Goal: Use online tool/utility: Utilize a website feature to perform a specific function

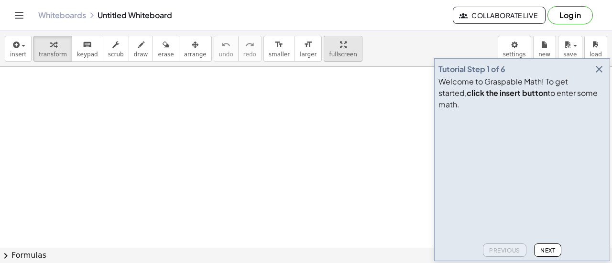
scroll to position [23, 0]
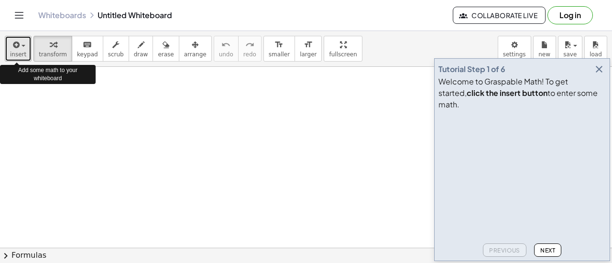
click at [22, 51] on span "insert" at bounding box center [18, 54] width 16 height 7
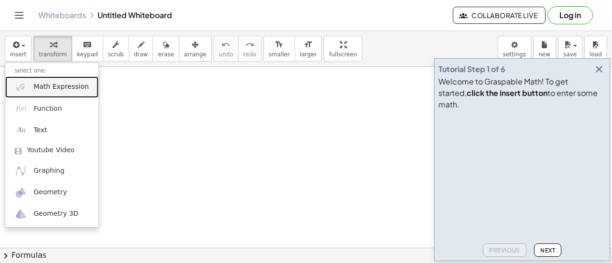
click at [32, 93] on link "Math Expression" at bounding box center [51, 87] width 93 height 22
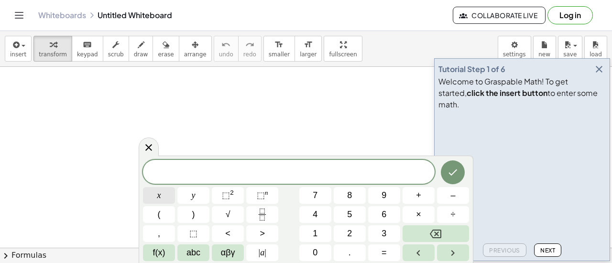
click at [157, 196] on span "x" at bounding box center [159, 195] width 4 height 13
click at [265, 197] on span "⬚ n" at bounding box center [262, 195] width 11 height 13
click at [378, 232] on button "3" at bounding box center [384, 234] width 32 height 17
click at [447, 246] on button "Right arrow" at bounding box center [453, 253] width 32 height 17
click at [420, 190] on span "+" at bounding box center [418, 195] width 5 height 13
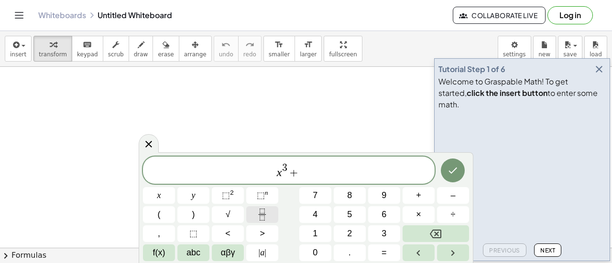
click at [254, 215] on button "Fraction" at bounding box center [262, 214] width 32 height 17
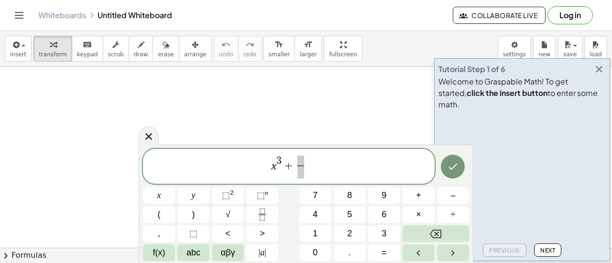
click at [326, 242] on div "x 3 + ​ x y ⬚ 2 ⬚ n 7 8 9 + – ( ) √ 4 5 6 × ÷ , ⬚ < > 1 2 3 f(x) abc αβγ | a | …" at bounding box center [306, 205] width 326 height 113
click at [323, 233] on button "1" at bounding box center [315, 234] width 32 height 17
click at [304, 174] on span "​" at bounding box center [300, 172] width 7 height 13
click at [158, 193] on span "x" at bounding box center [159, 195] width 4 height 13
click at [259, 194] on span "⬚" at bounding box center [261, 196] width 8 height 10
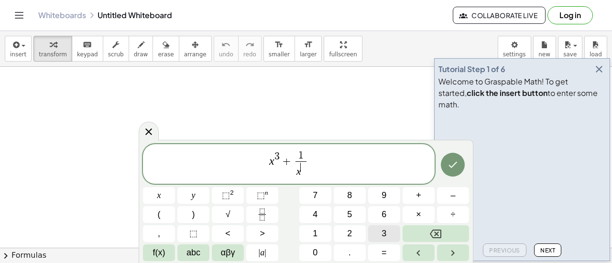
click at [389, 231] on button "3" at bounding box center [384, 234] width 32 height 17
click at [333, 158] on span "x 3 + 1 x 3 ​ ​" at bounding box center [289, 165] width 292 height 30
click at [390, 253] on button "=" at bounding box center [384, 253] width 32 height 17
click at [315, 227] on button "1" at bounding box center [315, 234] width 32 height 17
click at [345, 204] on div "x 3 + 1 x 3 ​ = 1 ​ x y ⬚ 2 ⬚ n 7 8 9 + – ( ) √ 4 5 6 × ÷ , ⬚ < > 1 2 3 f(x) ab…" at bounding box center [306, 202] width 326 height 117
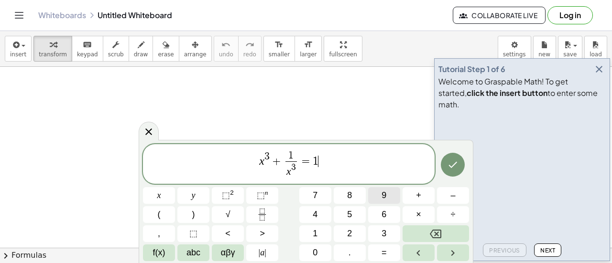
click at [380, 198] on button "9" at bounding box center [384, 195] width 32 height 17
click at [358, 198] on button "8" at bounding box center [350, 195] width 32 height 17
click at [455, 164] on icon "Done" at bounding box center [453, 165] width 9 height 6
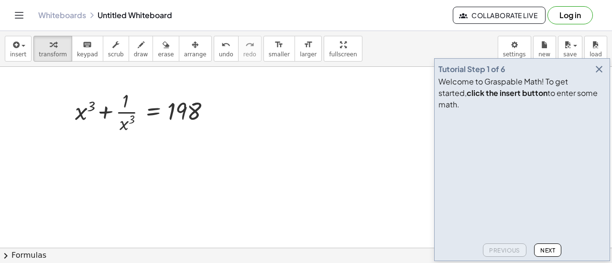
click at [85, 164] on div at bounding box center [306, 224] width 612 height 363
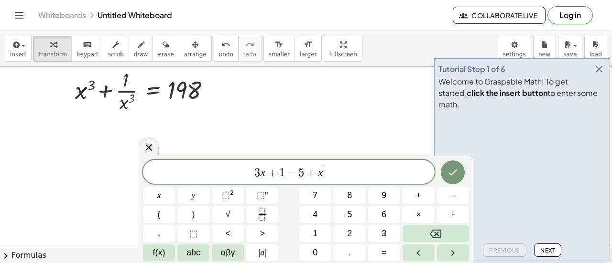
scroll to position [44, 0]
drag, startPoint x: 79, startPoint y: 127, endPoint x: 16, endPoint y: 46, distance: 102.1
click at [16, 46] on div "insert select one: Math Expression Function Text Youtube Video Graphing Geometr…" at bounding box center [306, 147] width 612 height 232
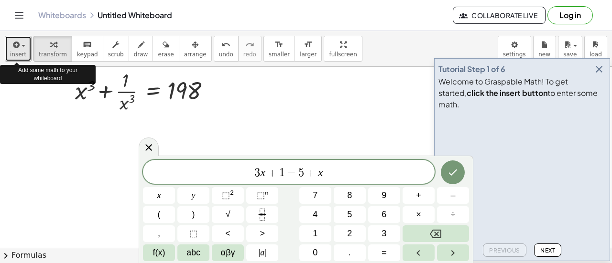
click at [16, 46] on icon "button" at bounding box center [15, 44] width 9 height 11
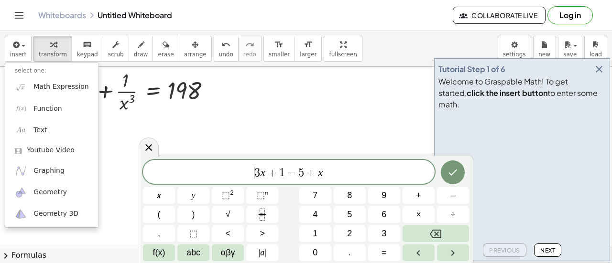
click at [239, 173] on span "​ 3 x + 1 = 5 + x" at bounding box center [289, 172] width 292 height 13
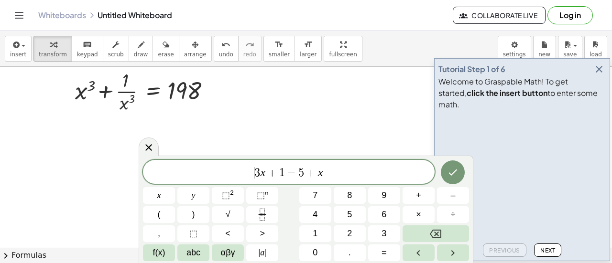
click at [344, 180] on div "​ 3 x + 1 = 5 + x" at bounding box center [289, 172] width 292 height 24
drag, startPoint x: 206, startPoint y: 87, endPoint x: 212, endPoint y: 89, distance: 6.5
click at [212, 89] on div at bounding box center [147, 91] width 154 height 48
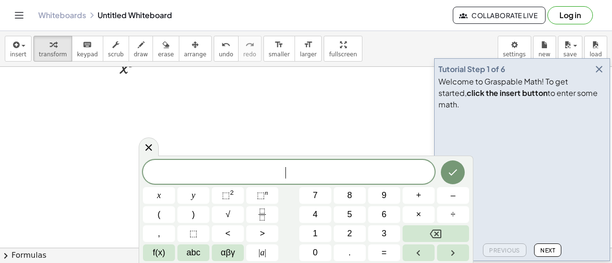
scroll to position [79, 0]
click at [162, 199] on button "x" at bounding box center [159, 195] width 32 height 17
click at [254, 202] on button "⬚ n" at bounding box center [262, 195] width 32 height 17
click at [265, 212] on icon "Fraction" at bounding box center [262, 215] width 12 height 12
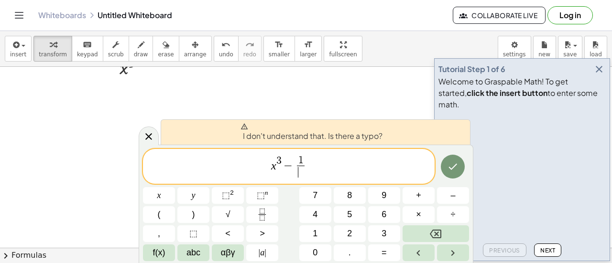
click at [304, 175] on span "1 ​ ​" at bounding box center [300, 167] width 11 height 23
click at [151, 191] on button "x" at bounding box center [159, 195] width 32 height 17
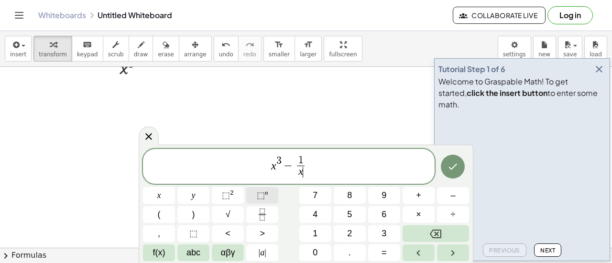
click at [271, 197] on button "⬚ n" at bounding box center [262, 195] width 32 height 17
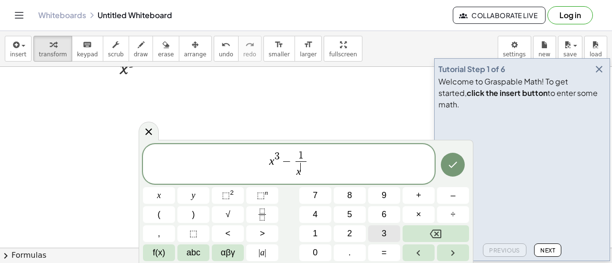
click at [384, 239] on span "3" at bounding box center [383, 234] width 5 height 13
click at [457, 255] on icon "Right arrow" at bounding box center [452, 253] width 11 height 11
click at [453, 253] on icon "Right arrow" at bounding box center [452, 253] width 11 height 11
click at [393, 257] on button "=" at bounding box center [384, 253] width 32 height 17
click at [158, 210] on span "(" at bounding box center [159, 214] width 3 height 13
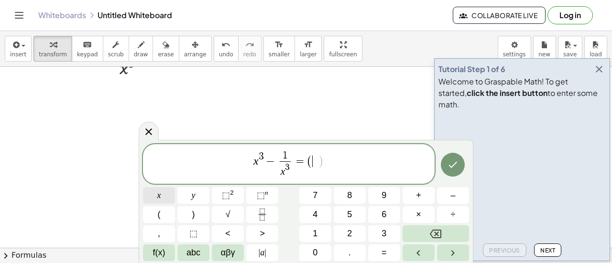
click at [166, 187] on button "x" at bounding box center [159, 195] width 32 height 17
click at [266, 191] on sup "n" at bounding box center [266, 192] width 3 height 7
click at [381, 234] on span "3" at bounding box center [383, 234] width 5 height 13
click at [442, 253] on button "Right arrow" at bounding box center [453, 253] width 32 height 17
click at [454, 194] on span "–" at bounding box center [452, 195] width 5 height 13
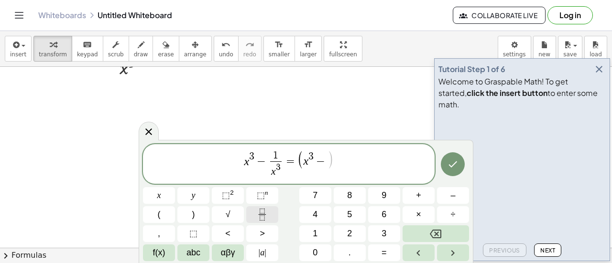
click at [268, 211] on icon "Fraction" at bounding box center [262, 215] width 12 height 12
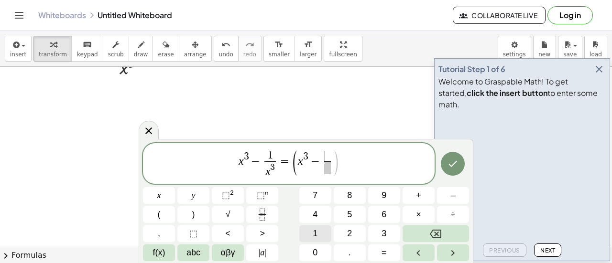
click at [305, 229] on button "1" at bounding box center [315, 234] width 32 height 17
click at [324, 174] on span "​" at bounding box center [327, 168] width 7 height 13
drag, startPoint x: 162, startPoint y: 186, endPoint x: 165, endPoint y: 190, distance: 5.4
click at [165, 190] on div "x 3 − 1 x 3 ​ = ( x 3 − 1 ​ ) x y ⬚ 2 ⬚ n 7 8 9 + – ( ) √ 4 5 6 × ÷ , ⬚ < > 1 2…" at bounding box center [306, 202] width 326 height 118
click at [165, 190] on button "x" at bounding box center [159, 195] width 32 height 17
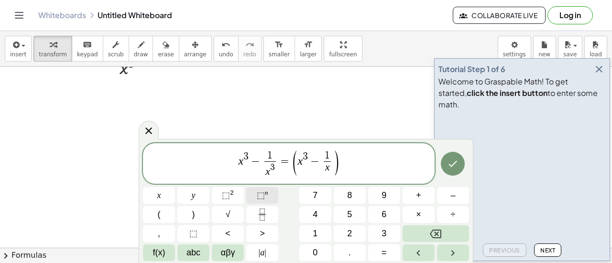
click at [266, 196] on sup "n" at bounding box center [266, 192] width 3 height 7
click at [382, 232] on span "3" at bounding box center [383, 234] width 5 height 13
click at [260, 159] on span "1 x 3 ​" at bounding box center [268, 164] width 16 height 28
click at [349, 161] on span "x 3 + 1 x 3 ​ = ( x 3 − 1 x 3 ​ ) ​" at bounding box center [289, 164] width 292 height 32
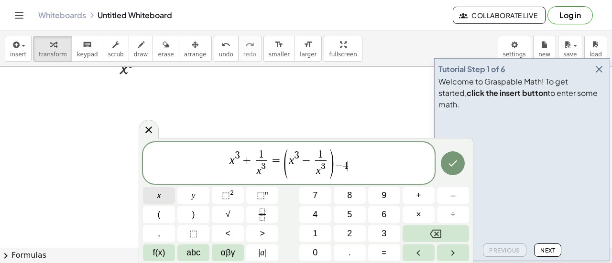
click at [163, 193] on button "x" at bounding box center [159, 195] width 32 height 17
click at [262, 195] on span "⬚" at bounding box center [261, 196] width 8 height 10
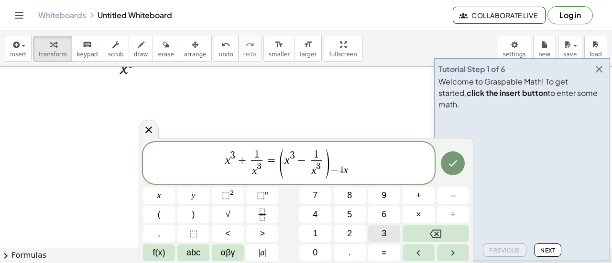
click at [383, 231] on span "3" at bounding box center [383, 234] width 5 height 13
click at [348, 254] on span "." at bounding box center [349, 253] width 2 height 13
click at [425, 227] on button "Backspace" at bounding box center [435, 234] width 66 height 17
click at [447, 250] on icon "Right arrow" at bounding box center [452, 253] width 11 height 11
click at [413, 218] on button "×" at bounding box center [418, 214] width 32 height 17
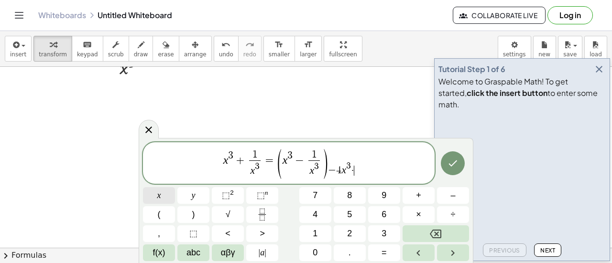
click at [167, 195] on button "x" at bounding box center [159, 195] width 32 height 17
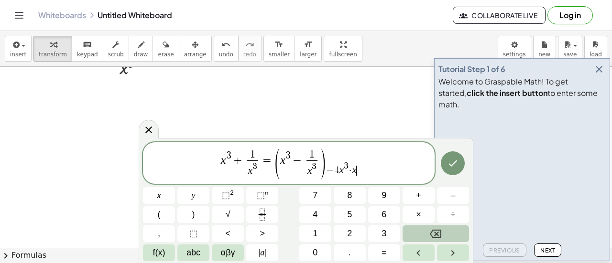
click at [434, 228] on icon "Backspace" at bounding box center [435, 233] width 11 height 11
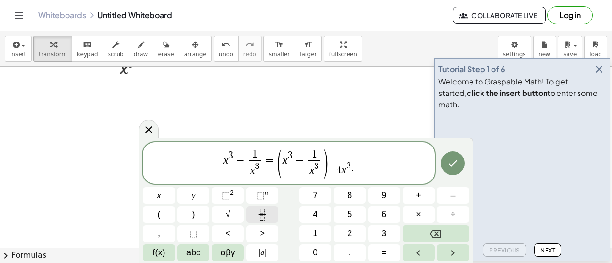
click at [266, 210] on icon "Fraction" at bounding box center [262, 215] width 12 height 12
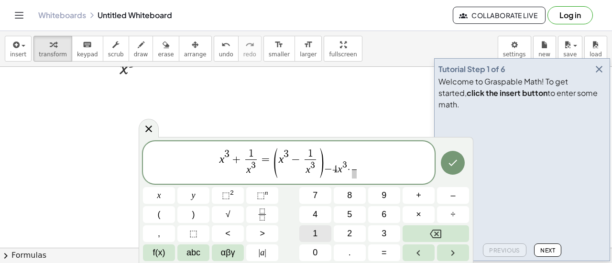
click at [318, 228] on button "1" at bounding box center [315, 234] width 32 height 17
click at [149, 190] on button "x" at bounding box center [159, 195] width 32 height 17
click at [265, 194] on sup "n" at bounding box center [266, 192] width 3 height 7
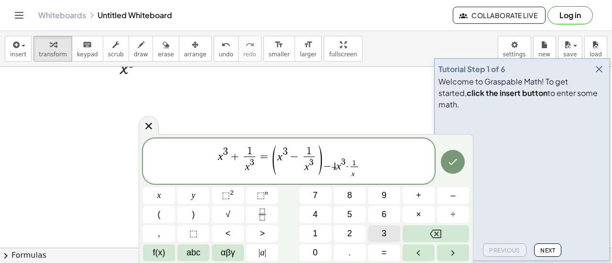
click at [381, 232] on span "3" at bounding box center [383, 234] width 5 height 13
click at [448, 160] on icon "Done" at bounding box center [452, 161] width 11 height 11
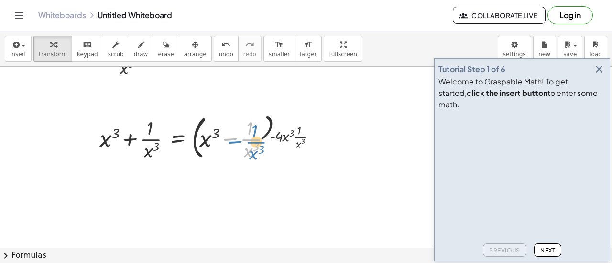
drag, startPoint x: 261, startPoint y: 144, endPoint x: 266, endPoint y: 147, distance: 5.3
click at [266, 147] on div at bounding box center [212, 137] width 234 height 52
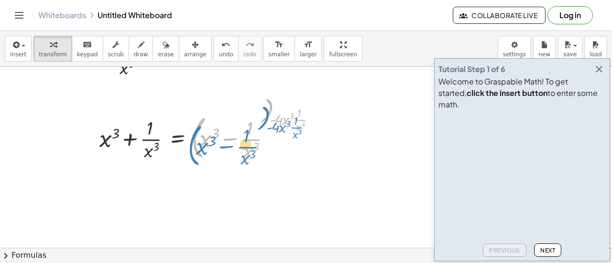
drag, startPoint x: 267, startPoint y: 115, endPoint x: 260, endPoint y: 119, distance: 8.0
click at [260, 119] on div at bounding box center [212, 137] width 234 height 52
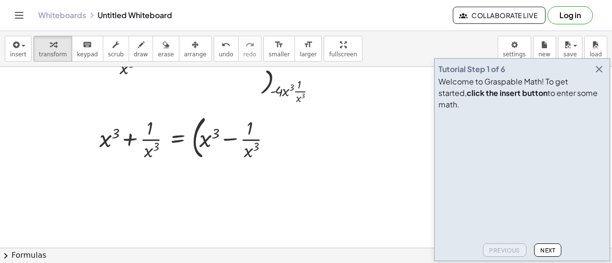
drag, startPoint x: 270, startPoint y: 95, endPoint x: 274, endPoint y: 87, distance: 8.8
click at [274, 87] on div at bounding box center [306, 169] width 612 height 363
drag, startPoint x: 274, startPoint y: 87, endPoint x: 269, endPoint y: 80, distance: 8.6
click at [269, 80] on div at bounding box center [306, 169] width 612 height 363
drag, startPoint x: 269, startPoint y: 80, endPoint x: 225, endPoint y: 132, distance: 68.5
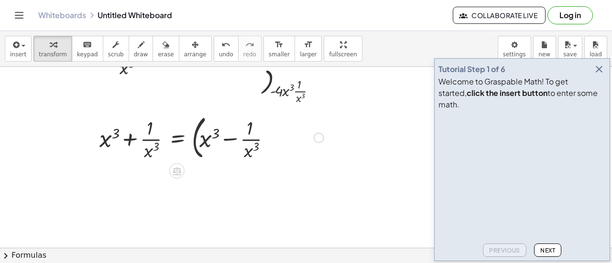
click at [225, 132] on div "+ x 3 + · 1 · x 3 = 198 + x 3 + · 1 · x 3 = ( + x 3 − · 1 · x 3 ) · - 4 · x 3 ·…" at bounding box center [306, 169] width 612 height 363
drag, startPoint x: 225, startPoint y: 132, endPoint x: 172, endPoint y: 101, distance: 61.3
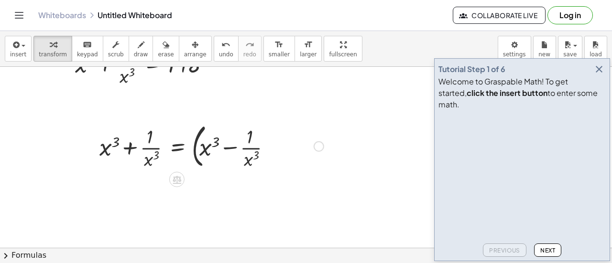
scroll to position [42, 0]
